Goal: Contribute content

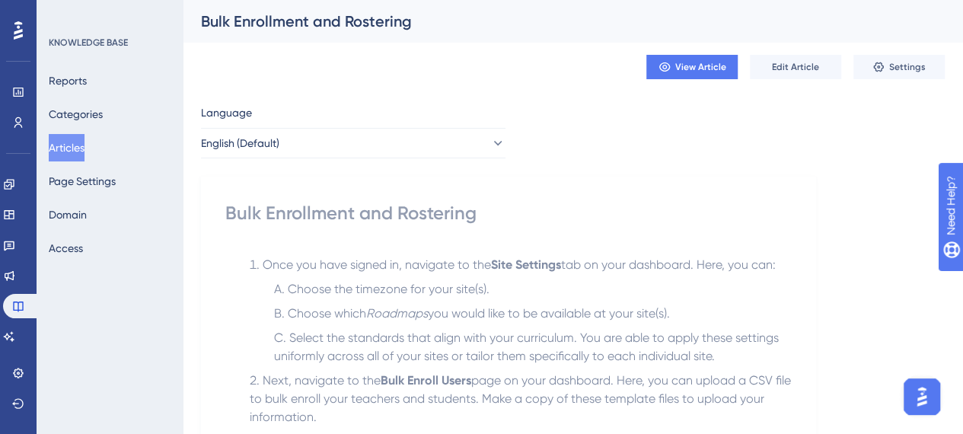
click at [84, 136] on button "Articles" at bounding box center [67, 147] width 36 height 27
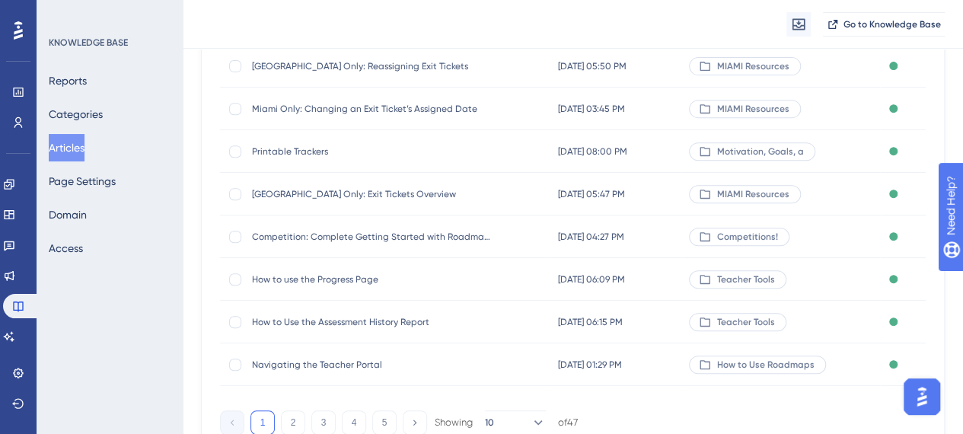
scroll to position [304, 0]
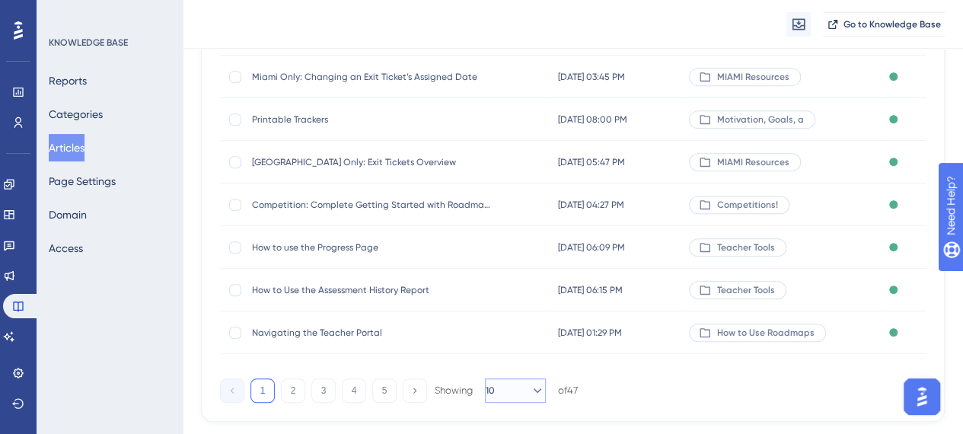
click at [519, 392] on button "10" at bounding box center [515, 390] width 61 height 24
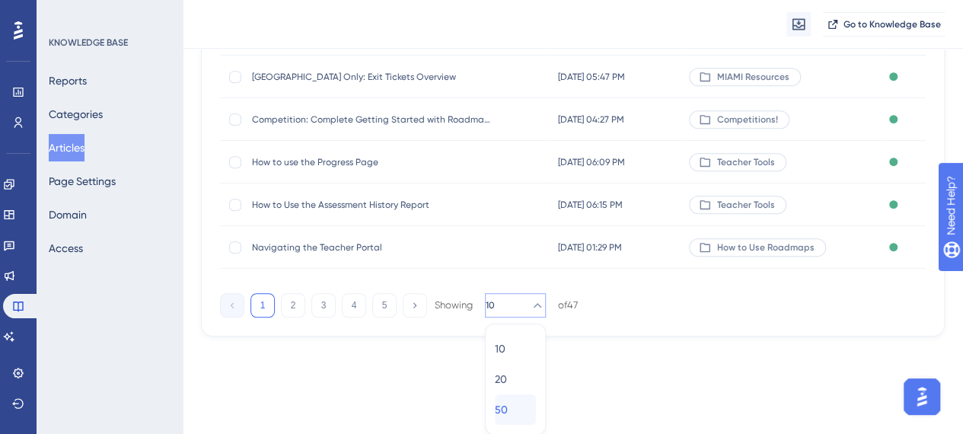
click at [521, 406] on div "50 50" at bounding box center [515, 409] width 41 height 30
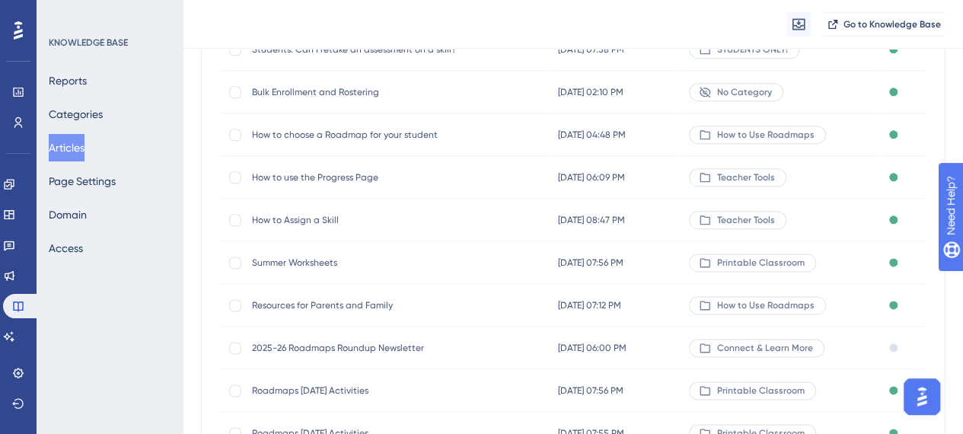
scroll to position [846, 0]
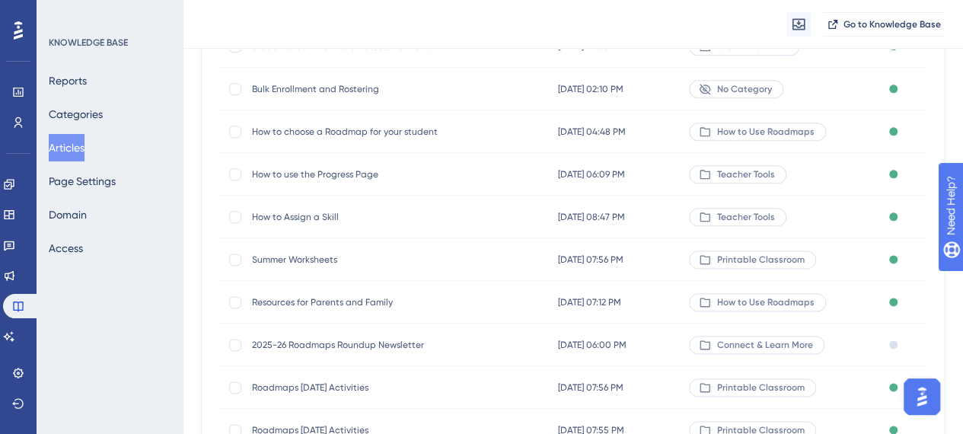
click at [802, 344] on span "Connect & Learn More" at bounding box center [765, 345] width 96 height 12
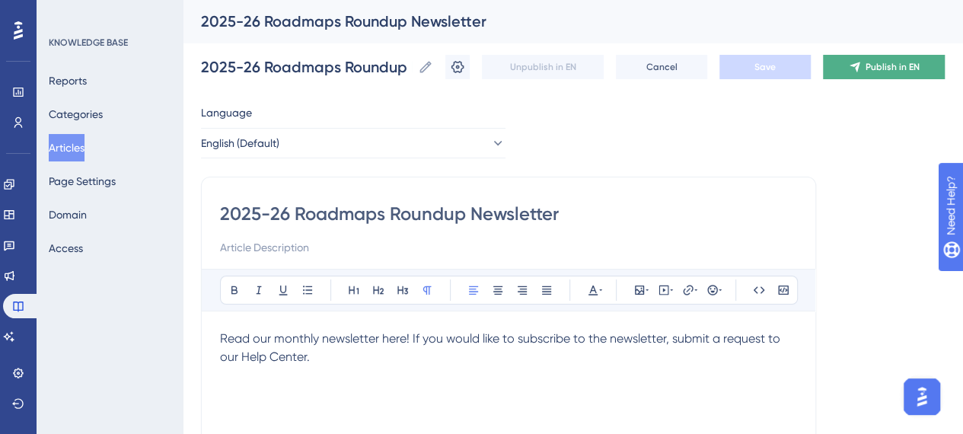
click at [913, 72] on span "Publish in EN" at bounding box center [892, 67] width 54 height 12
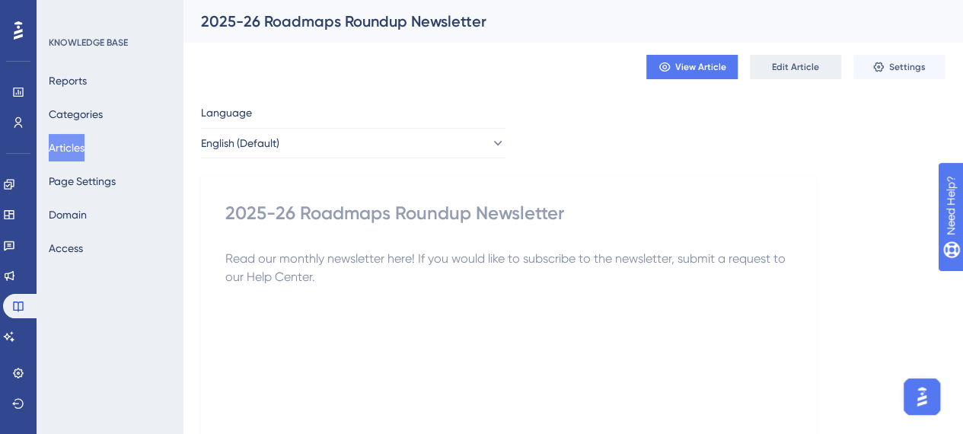
click at [779, 65] on span "Edit Article" at bounding box center [795, 67] width 47 height 12
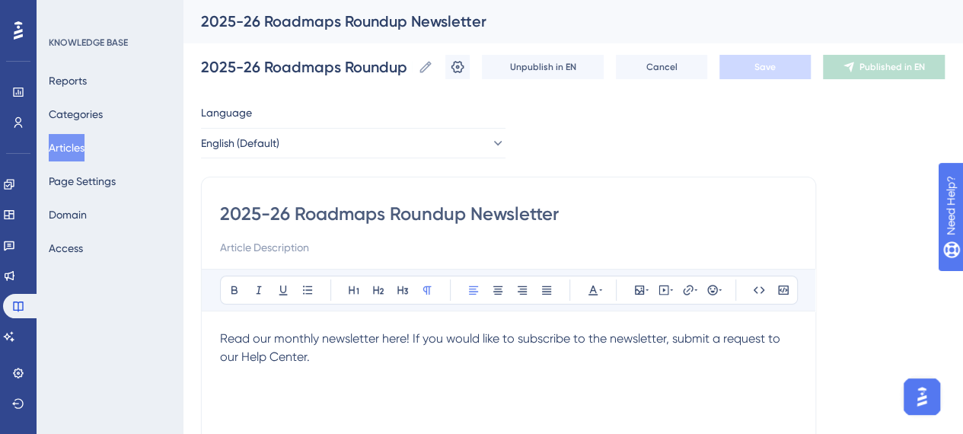
scroll to position [76, 0]
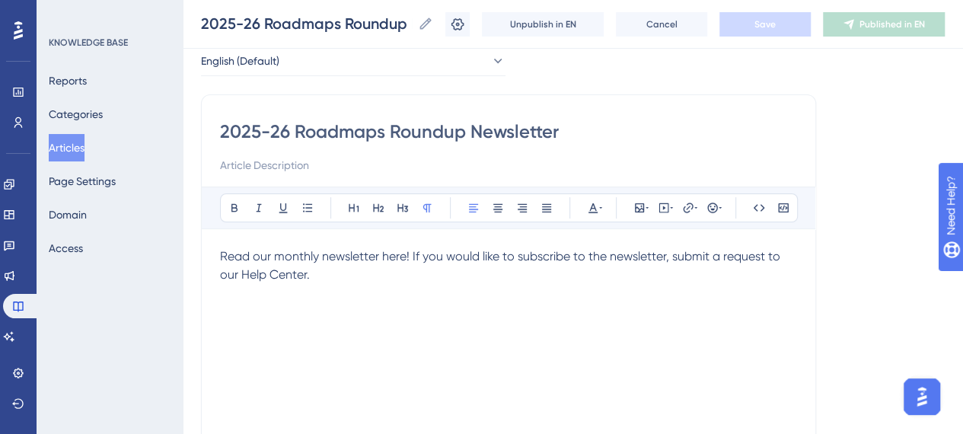
click at [343, 298] on div "Read our monthly newsletter here! If you would like to subscribe to the newslet…" at bounding box center [508, 414] width 577 height 335
click at [218, 307] on div "2025-26 Roadmaps Roundup Newsletter Bold Italic Underline Bullet Point Heading …" at bounding box center [508, 347] width 615 height 507
click at [308, 209] on icon at bounding box center [307, 208] width 12 height 12
drag, startPoint x: 346, startPoint y: 314, endPoint x: 247, endPoint y: 323, distance: 100.0
click at [247, 323] on li "[DATE]" at bounding box center [517, 317] width 559 height 18
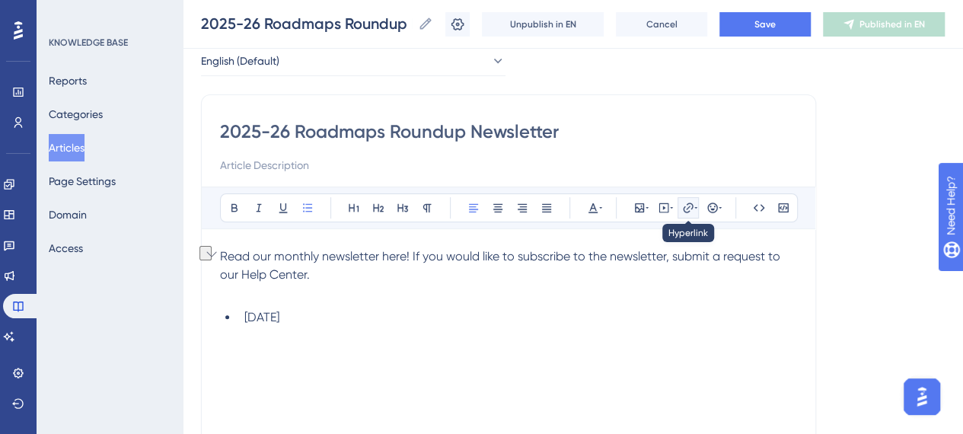
click at [682, 205] on icon at bounding box center [688, 208] width 12 height 12
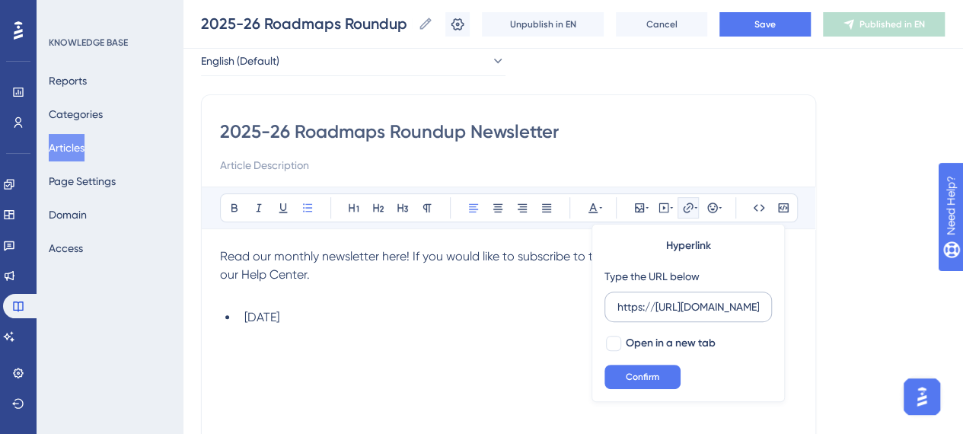
scroll to position [0, 2179]
type input "https://[URL][DOMAIN_NAME]"
click at [616, 345] on div at bounding box center [613, 343] width 15 height 15
checkbox input "true"
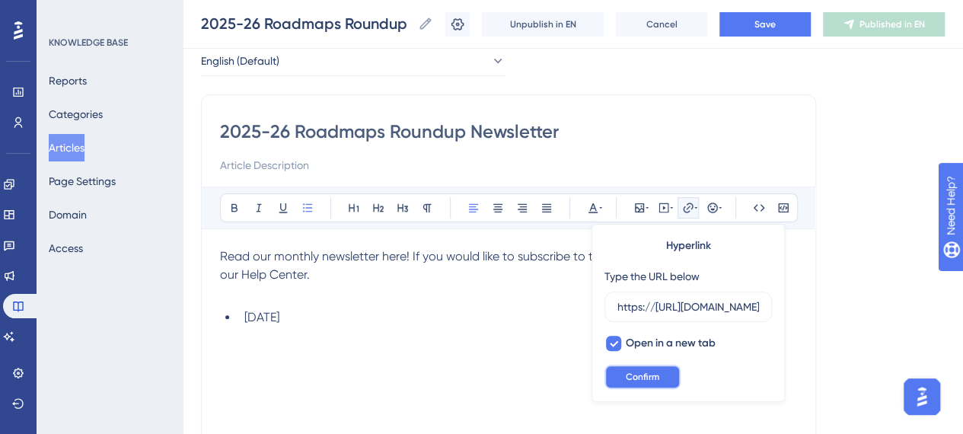
click at [648, 375] on span "Confirm" at bounding box center [642, 377] width 33 height 12
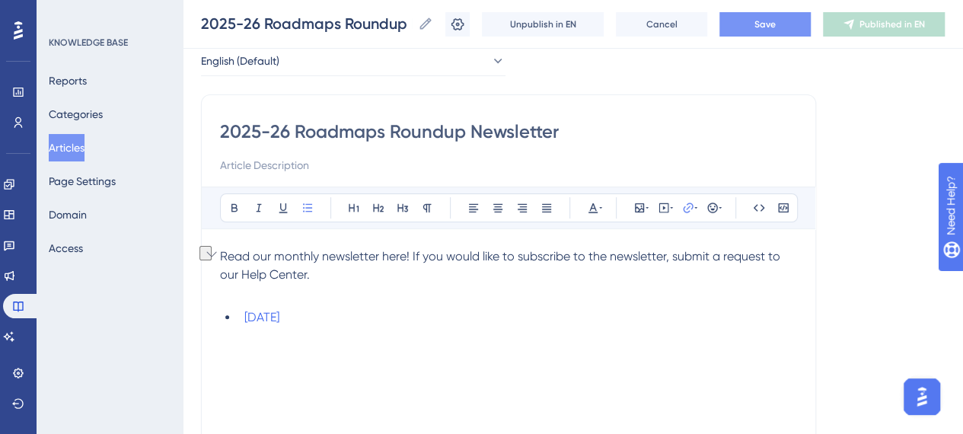
click at [796, 19] on button "Save" at bounding box center [764, 24] width 91 height 24
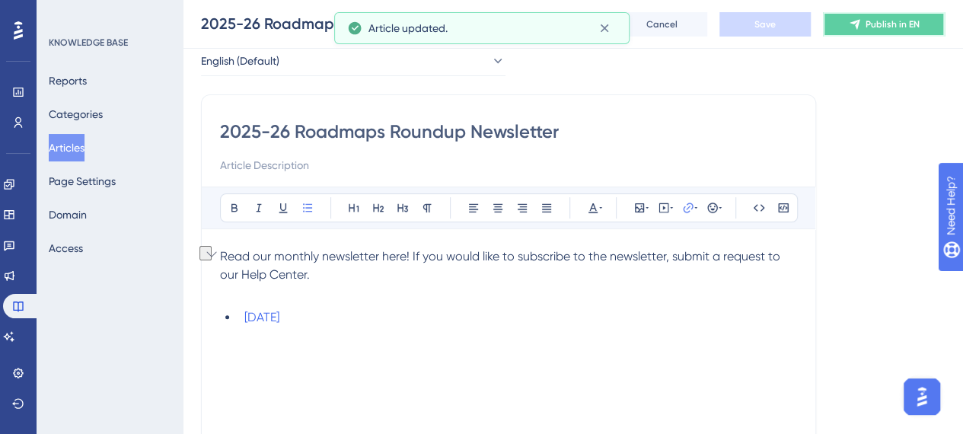
click at [875, 24] on button "Publish in EN" at bounding box center [884, 24] width 122 height 24
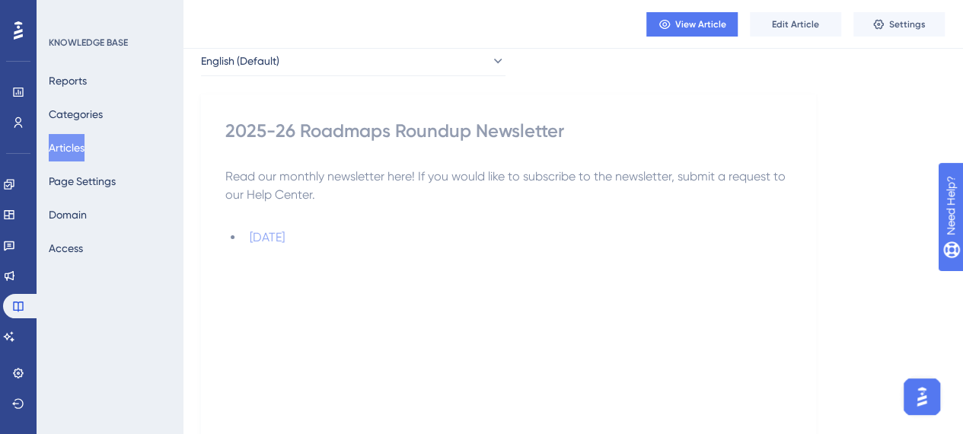
click at [84, 150] on button "Articles" at bounding box center [67, 147] width 36 height 27
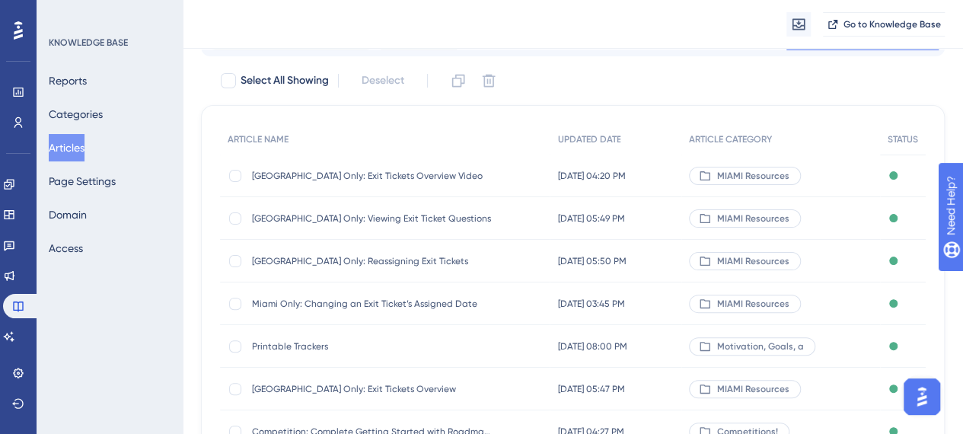
scroll to position [76, 0]
